Goal: Transaction & Acquisition: Purchase product/service

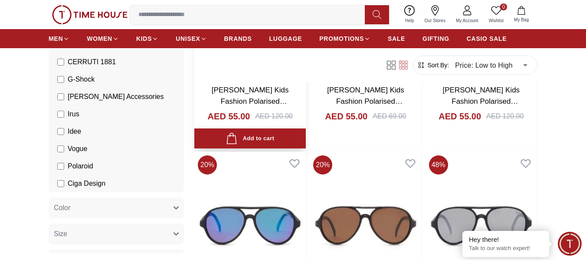
scroll to position [260, 0]
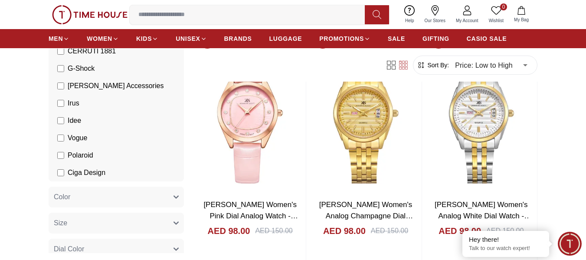
scroll to position [7827, 0]
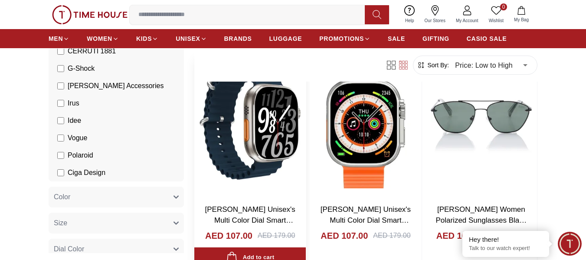
scroll to position [9217, 0]
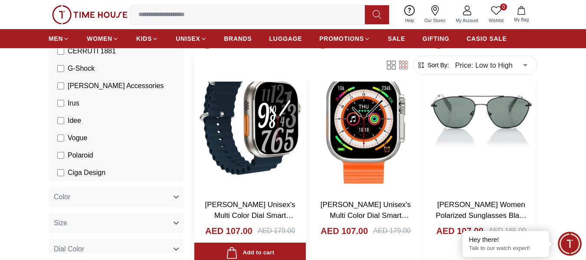
click at [256, 122] on img at bounding box center [250, 119] width 112 height 148
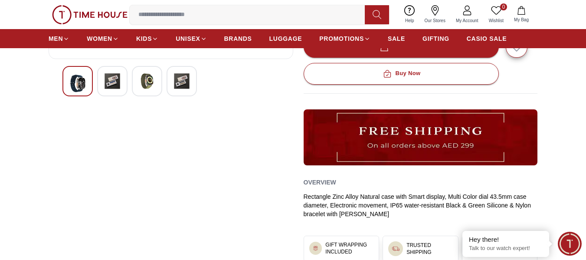
scroll to position [260, 0]
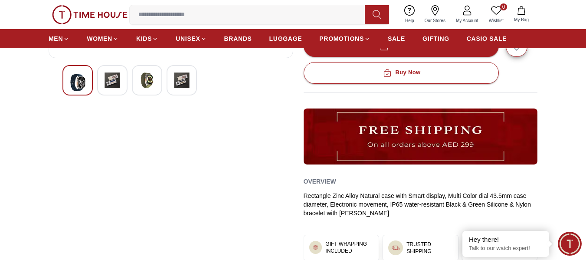
click at [119, 79] on img at bounding box center [113, 80] width 16 height 16
click at [112, 82] on img at bounding box center [113, 80] width 16 height 16
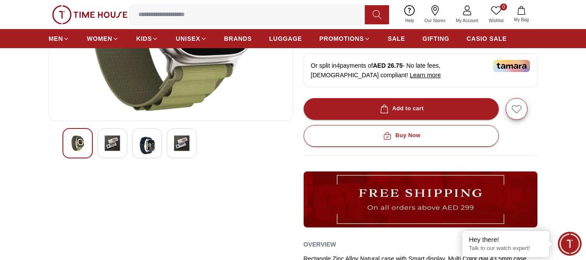
scroll to position [217, 0]
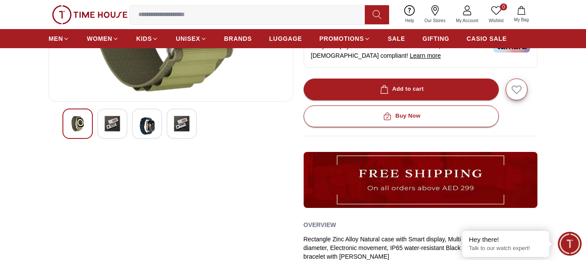
click at [105, 125] on img at bounding box center [113, 124] width 16 height 16
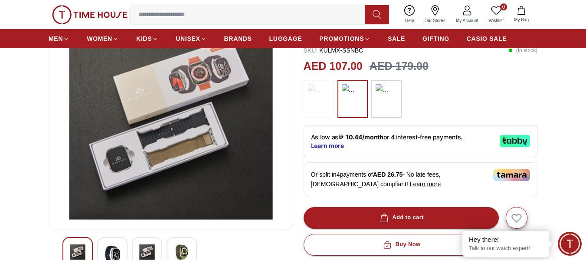
scroll to position [0, 0]
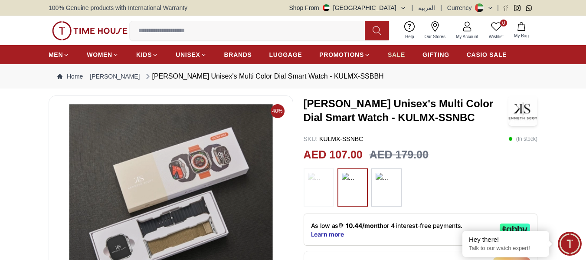
click at [403, 56] on span "SALE" at bounding box center [396, 54] width 17 height 9
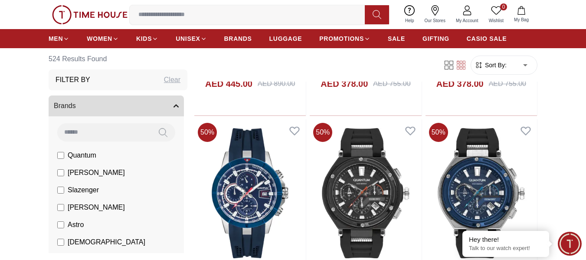
scroll to position [564, 0]
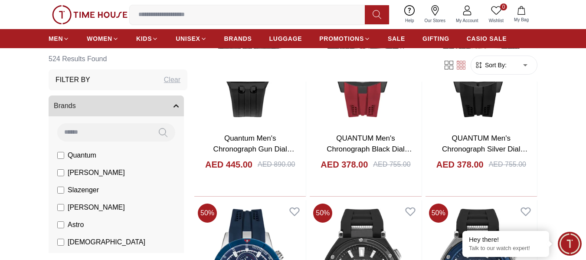
click at [504, 61] on span "Sort By:" at bounding box center [494, 65] width 23 height 9
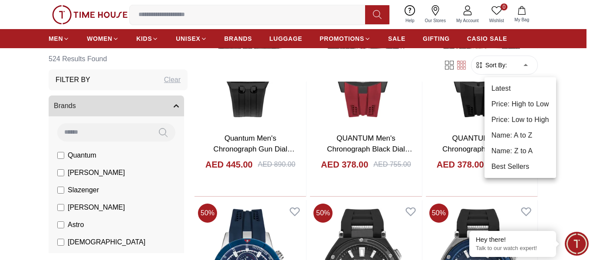
click at [518, 62] on div at bounding box center [296, 130] width 593 height 260
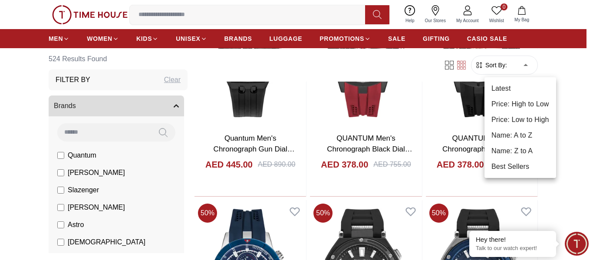
click at [523, 66] on div at bounding box center [296, 130] width 593 height 260
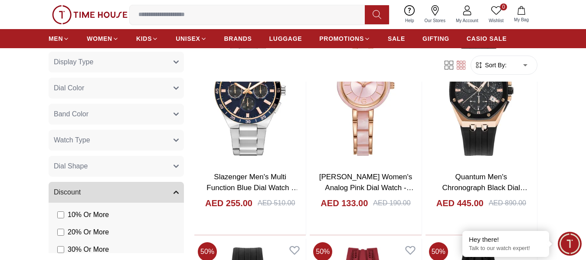
scroll to position [304, 0]
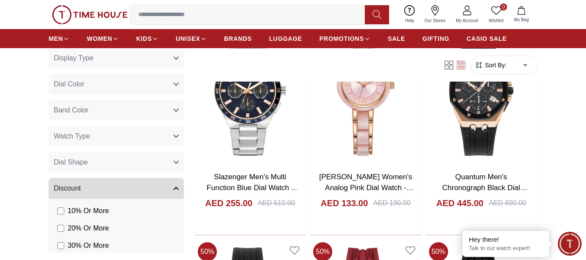
click at [107, 133] on button "Watch Type" at bounding box center [116, 136] width 135 height 21
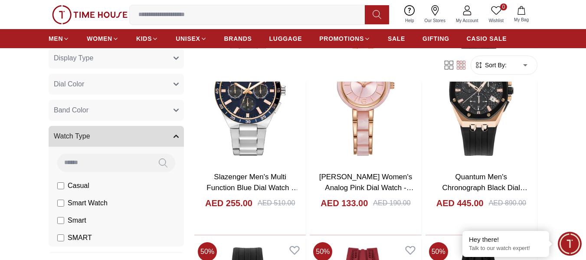
click at [107, 133] on button "Watch Type" at bounding box center [116, 136] width 135 height 21
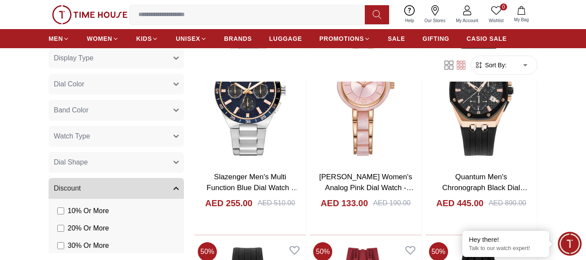
click at [105, 156] on button "Dial Shape" at bounding box center [116, 162] width 135 height 21
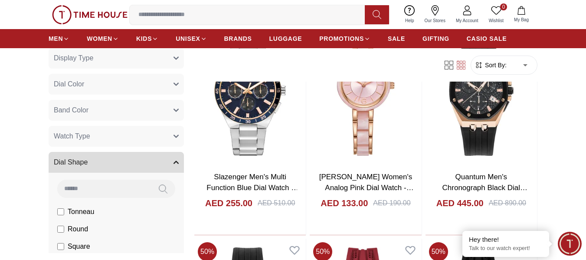
click at [105, 156] on button "Dial Shape" at bounding box center [116, 162] width 135 height 21
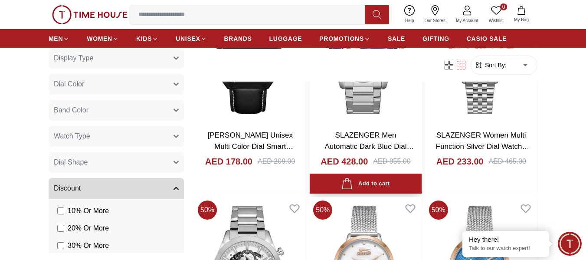
scroll to position [2870, 0]
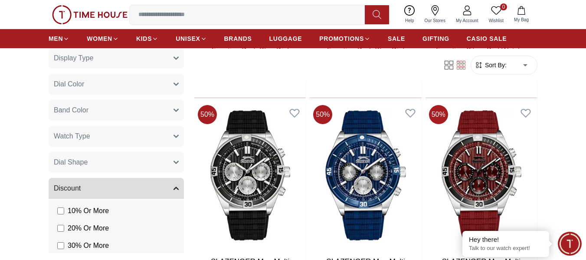
scroll to position [3391, 0]
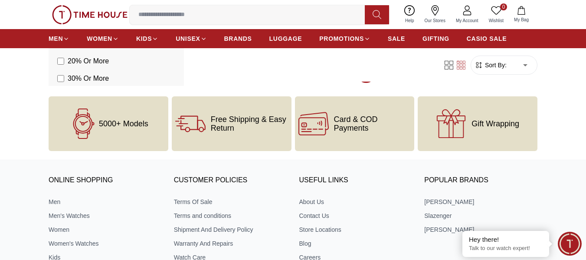
scroll to position [6401, 0]
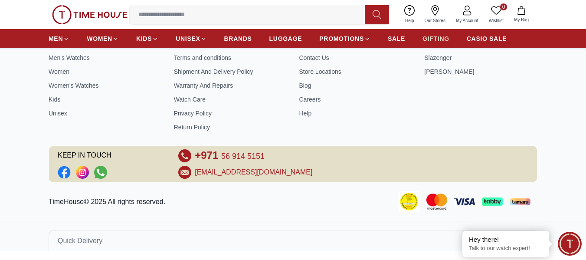
click at [442, 34] on link "GIFTING" at bounding box center [436, 39] width 27 height 16
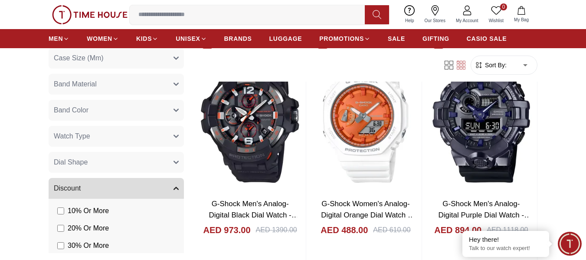
scroll to position [911, 0]
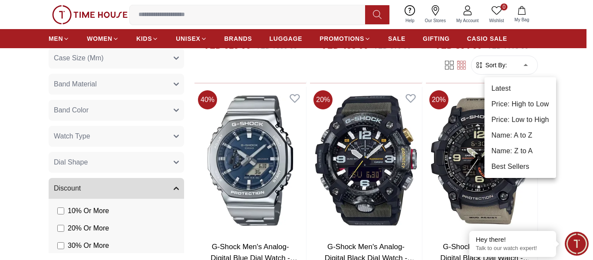
click at [523, 67] on body "100% Genuine products with International Warranty Shop From [GEOGRAPHIC_DATA] |…" at bounding box center [296, 209] width 593 height 2240
click at [523, 67] on div at bounding box center [296, 130] width 593 height 260
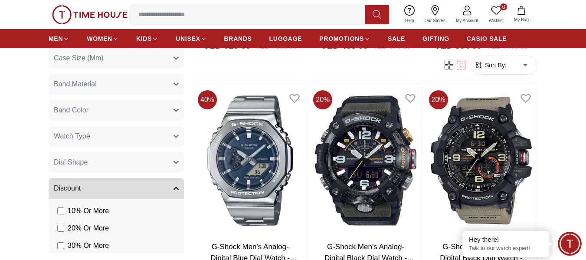
click at [454, 67] on div at bounding box center [455, 65] width 31 height 9
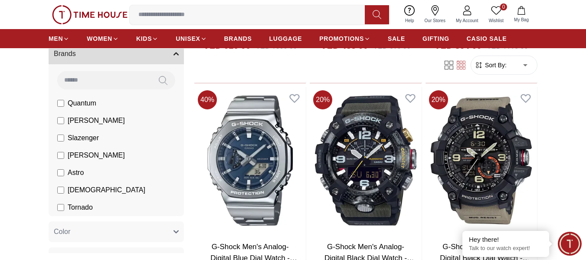
scroll to position [0, 0]
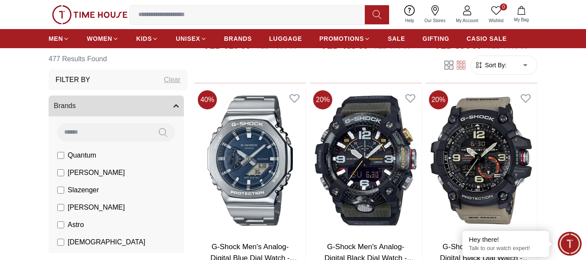
click at [91, 109] on button "Brands" at bounding box center [116, 105] width 135 height 21
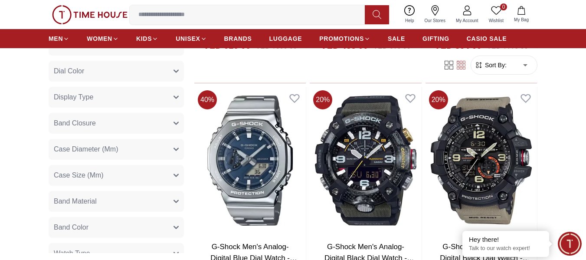
scroll to position [174, 0]
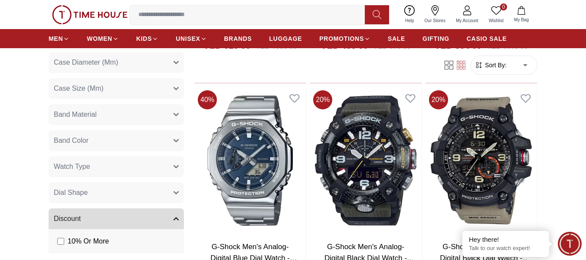
click at [83, 194] on span "Dial Shape" at bounding box center [71, 192] width 34 height 10
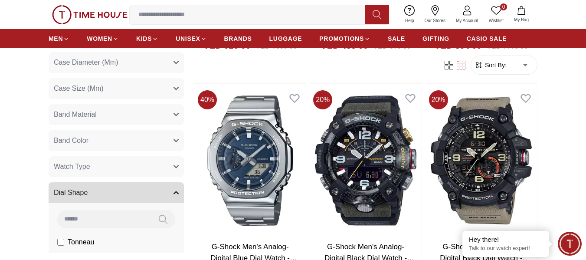
click at [83, 194] on span "Dial Shape" at bounding box center [71, 192] width 34 height 10
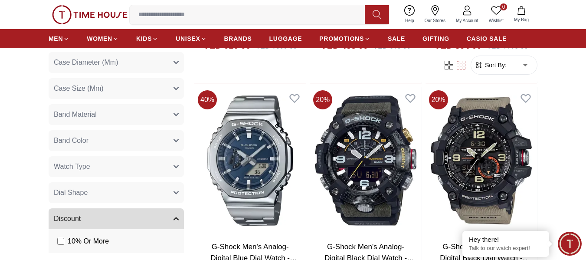
click at [86, 156] on button "Watch Type" at bounding box center [116, 166] width 135 height 21
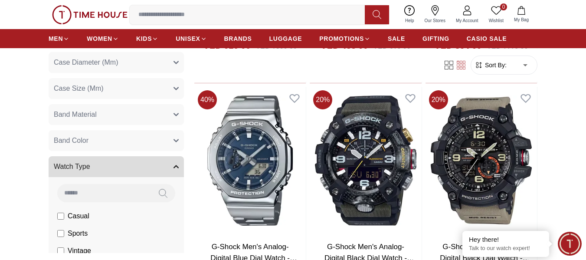
click at [88, 157] on button "Watch Type" at bounding box center [116, 166] width 135 height 21
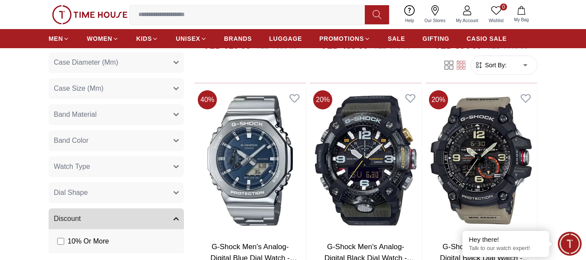
click at [87, 144] on span "Band Color" at bounding box center [71, 140] width 35 height 10
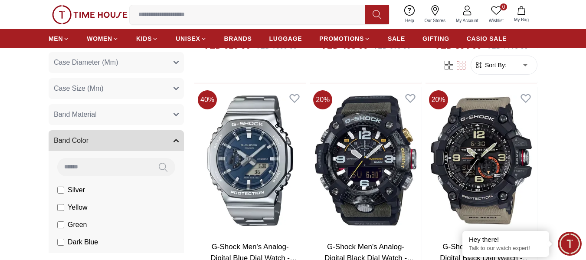
click at [87, 144] on span "Band Color" at bounding box center [71, 140] width 35 height 10
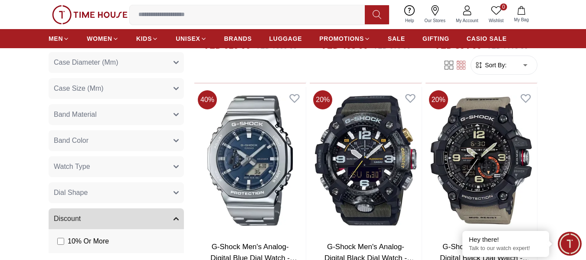
click at [91, 113] on span "Band Material" at bounding box center [75, 114] width 43 height 10
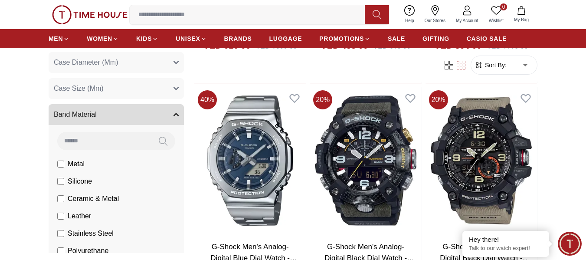
click at [91, 113] on span "Band Material" at bounding box center [75, 114] width 43 height 10
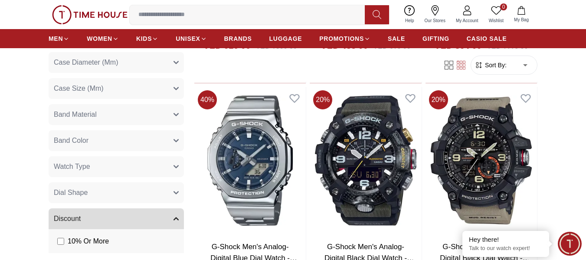
click at [92, 93] on span "Case Size (Mm)" at bounding box center [79, 88] width 50 height 10
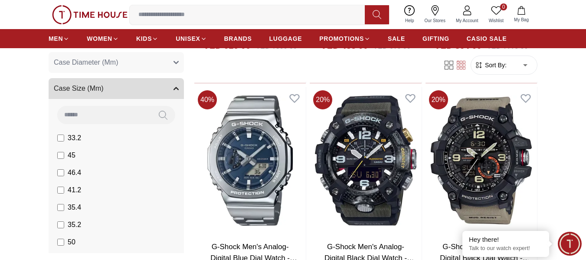
click at [92, 93] on span "Case Size (Mm)" at bounding box center [79, 88] width 50 height 10
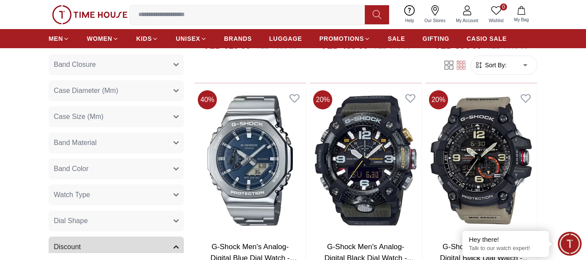
scroll to position [130, 0]
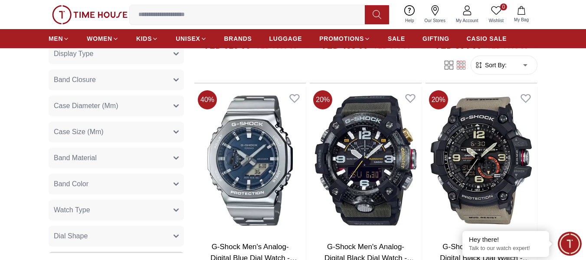
click at [98, 109] on span "Case Diameter (Mm)" at bounding box center [86, 106] width 64 height 10
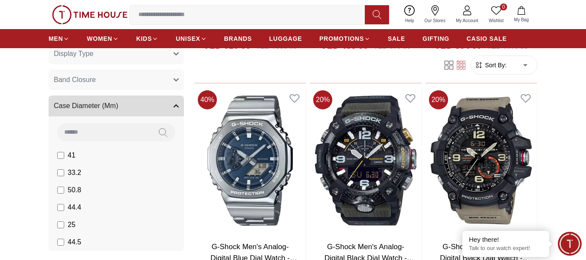
click at [98, 109] on span "Case Diameter (Mm)" at bounding box center [86, 106] width 64 height 10
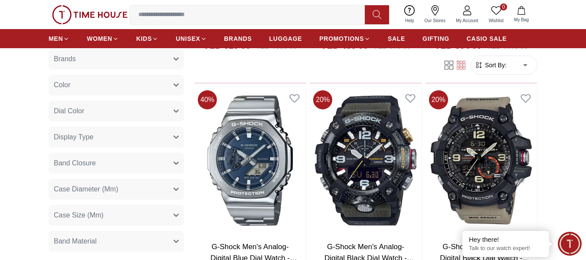
scroll to position [43, 0]
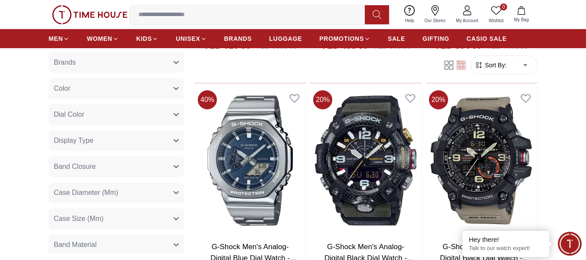
click at [95, 172] on button "Band Closure" at bounding box center [116, 166] width 135 height 21
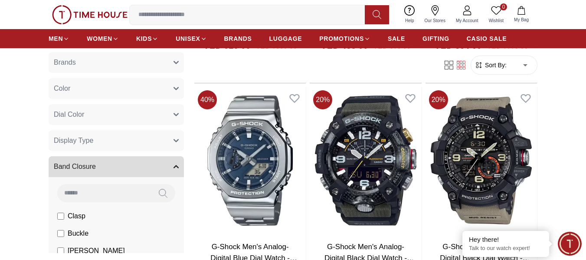
click at [95, 172] on button "Band Closure" at bounding box center [116, 166] width 135 height 21
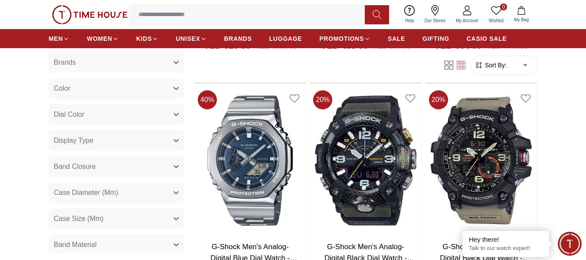
click at [92, 144] on span "Display Type" at bounding box center [73, 140] width 39 height 10
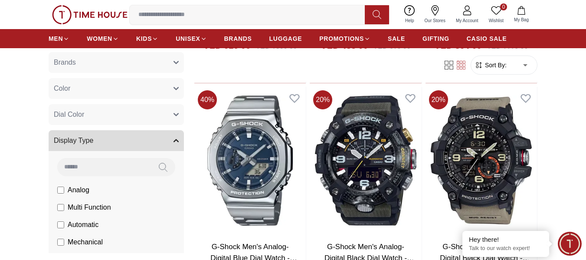
click at [92, 144] on span "Display Type" at bounding box center [73, 140] width 39 height 10
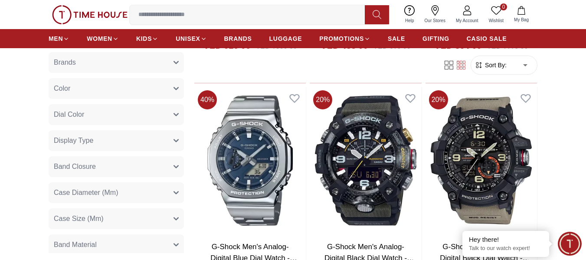
click at [93, 114] on button "Dial Color" at bounding box center [116, 114] width 135 height 21
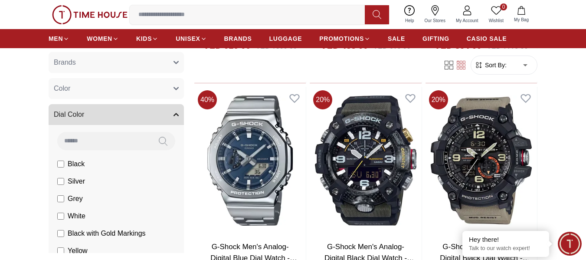
click at [94, 98] on button "Color" at bounding box center [116, 88] width 135 height 21
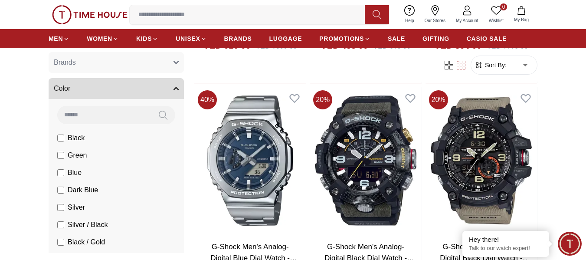
click at [99, 72] on button "Brands" at bounding box center [116, 62] width 135 height 21
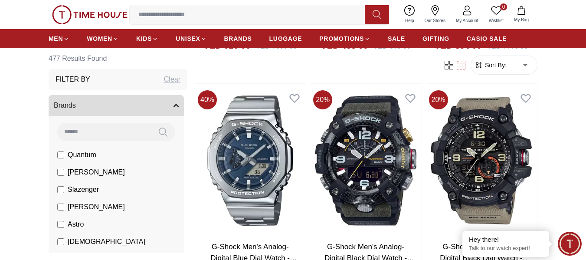
scroll to position [0, 0]
click at [104, 85] on div "Filter By Clear" at bounding box center [118, 79] width 139 height 21
click at [165, 83] on div "Clear" at bounding box center [172, 80] width 16 height 10
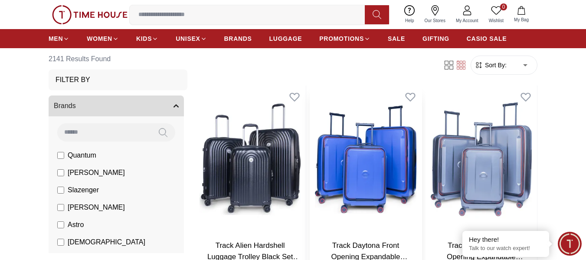
scroll to position [130, 0]
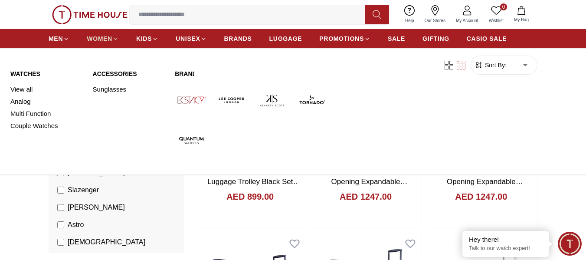
click at [93, 37] on span "WOMEN" at bounding box center [100, 38] width 26 height 9
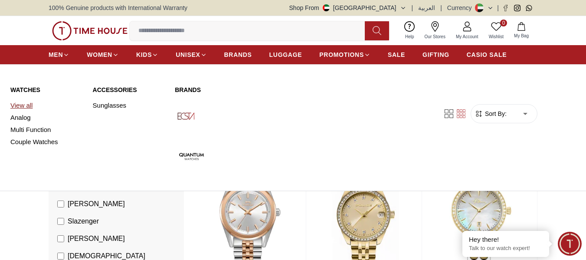
click at [24, 108] on link "View all" at bounding box center [46, 105] width 72 height 12
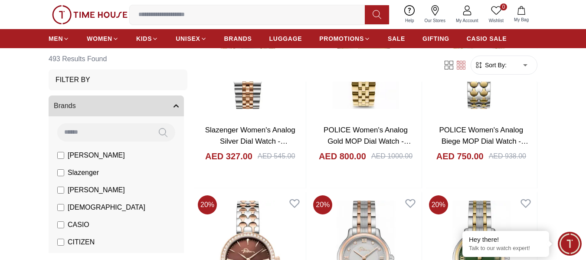
scroll to position [43, 0]
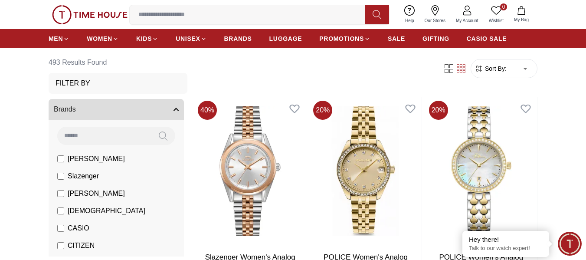
click at [499, 64] on span "Sort By:" at bounding box center [494, 68] width 23 height 9
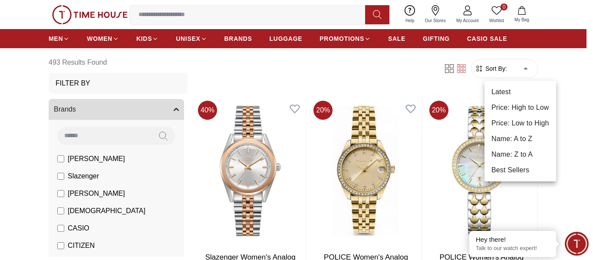
click at [507, 119] on li "Price: Low to High" at bounding box center [520, 123] width 72 height 16
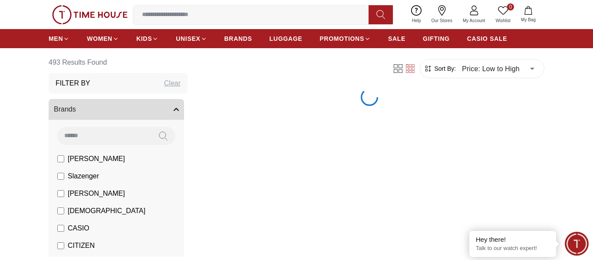
type input "*"
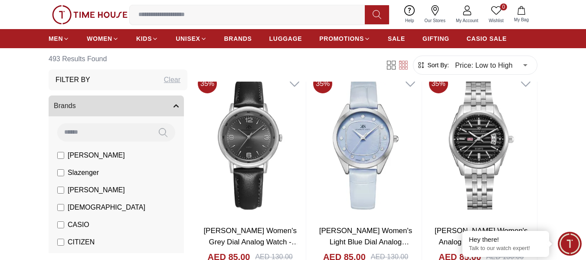
scroll to position [955, 0]
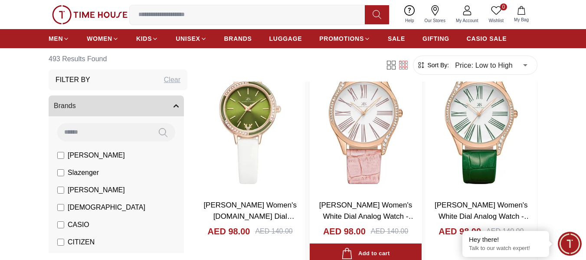
scroll to position [2039, 0]
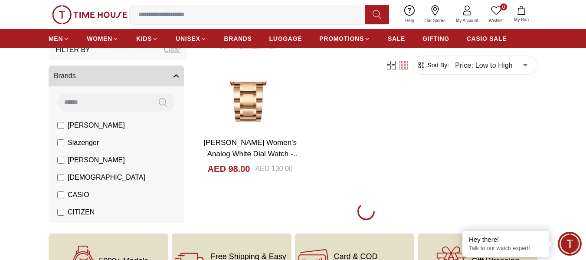
scroll to position [3081, 0]
